Goal: Task Accomplishment & Management: Manage account settings

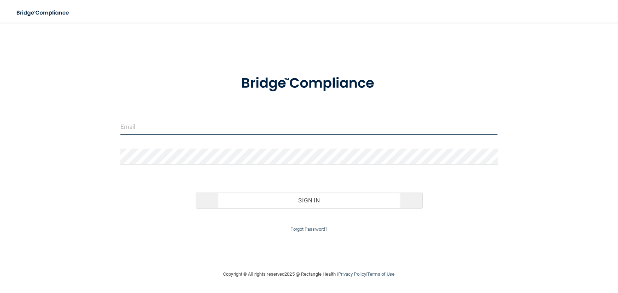
type input "[EMAIL_ADDRESS][DOMAIN_NAME]"
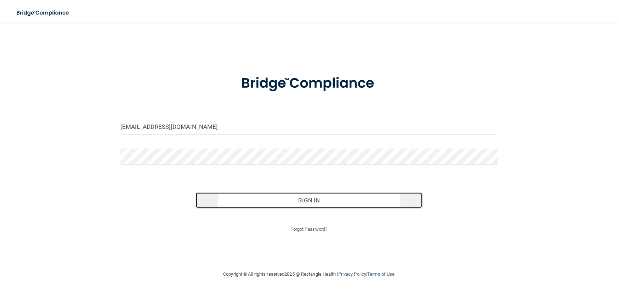
click at [292, 200] on button "Sign In" at bounding box center [309, 201] width 226 height 16
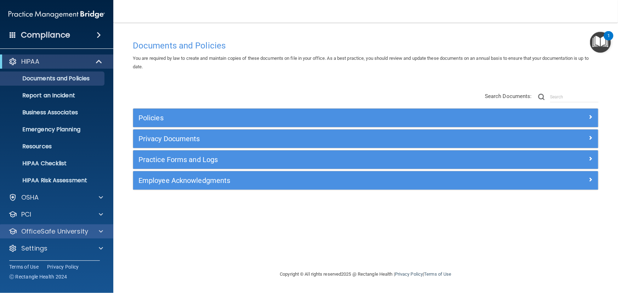
scroll to position [0, 0]
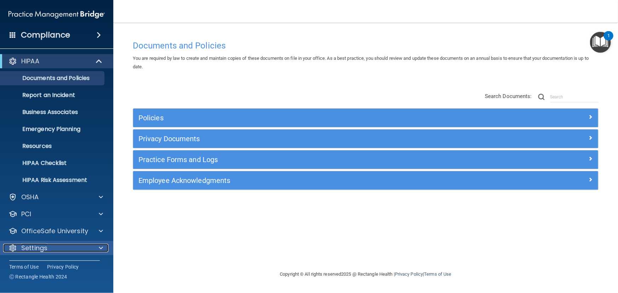
click at [24, 245] on p "Settings" at bounding box center [34, 248] width 26 height 9
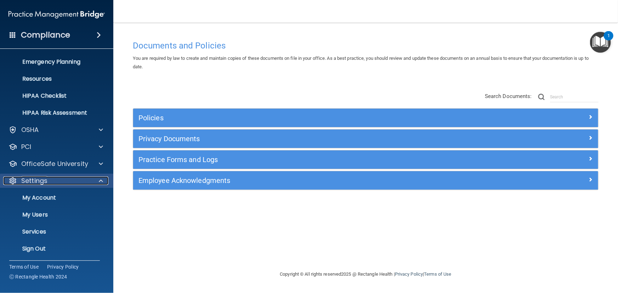
scroll to position [68, 0]
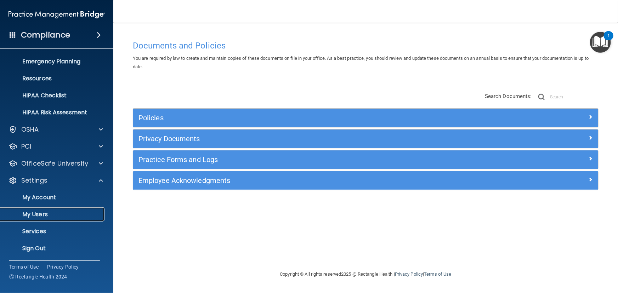
click at [34, 212] on p "My Users" at bounding box center [53, 214] width 97 height 7
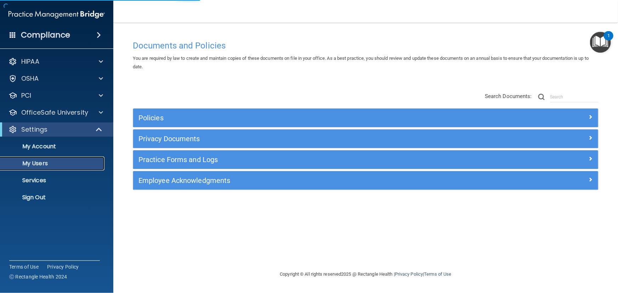
select select "20"
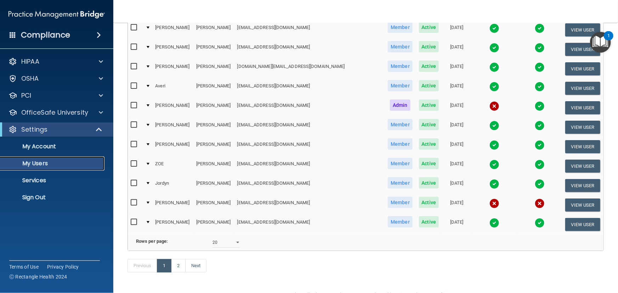
scroll to position [289, 0]
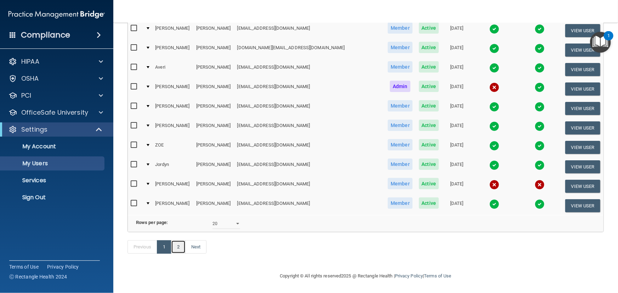
click at [177, 246] on link "2" at bounding box center [178, 247] width 15 height 13
select select "20"
